Goal: Transaction & Acquisition: Purchase product/service

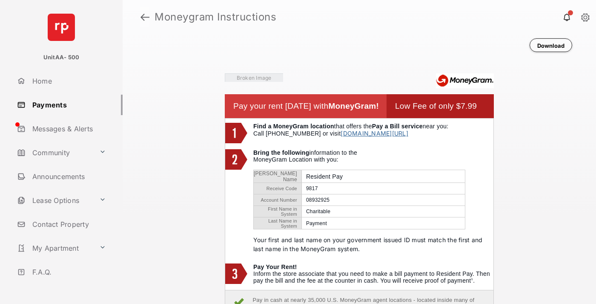
click at [145, 17] on link at bounding box center [145, 17] width 9 height 20
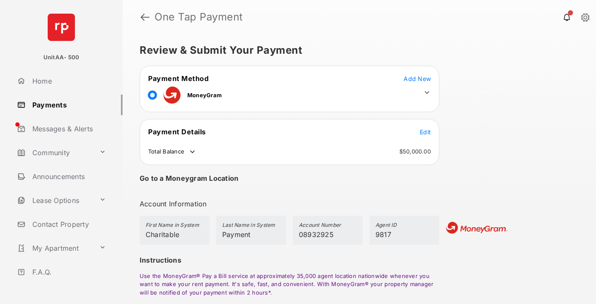
click at [426, 132] on span "Edit" at bounding box center [425, 131] width 11 height 7
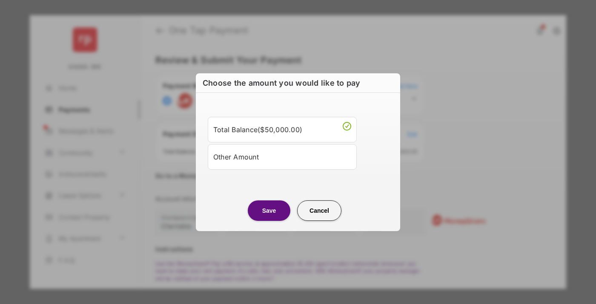
click at [282, 156] on div "Other Amount" at bounding box center [282, 157] width 138 height 14
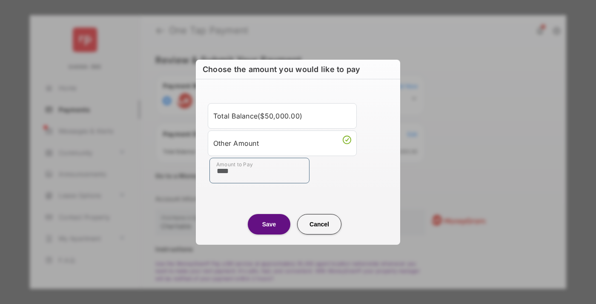
type input "****"
click at [269, 224] on button "Save" at bounding box center [269, 224] width 43 height 20
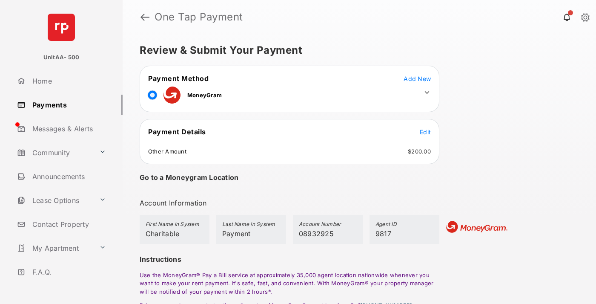
click at [427, 92] on icon at bounding box center [427, 93] width 8 height 8
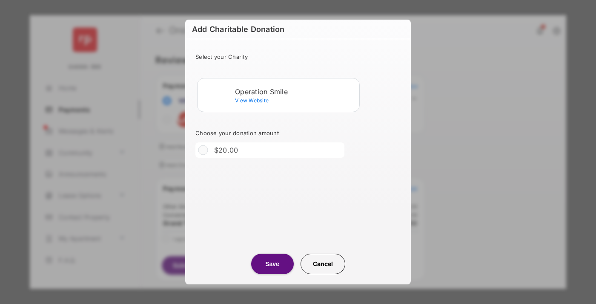
click at [296, 91] on div "Operation Smile" at bounding box center [295, 92] width 121 height 8
click at [272, 264] on button "Save" at bounding box center [272, 263] width 43 height 20
